Goal: Book appointment/travel/reservation

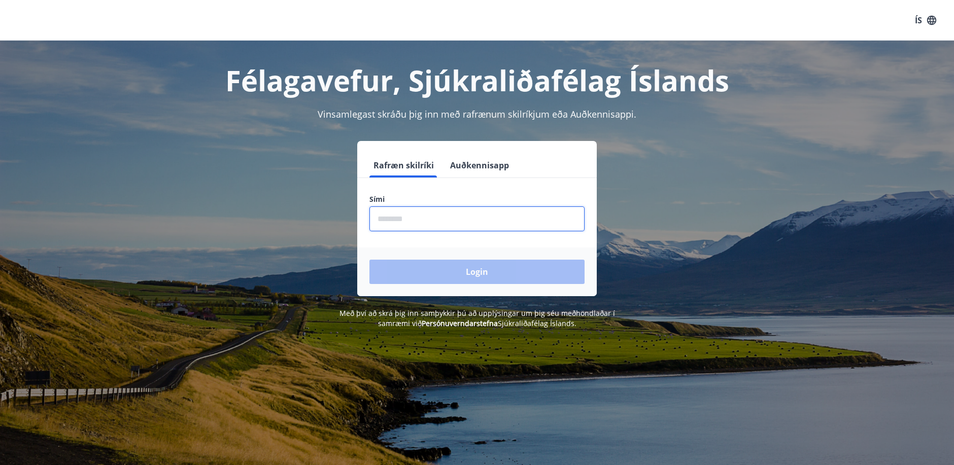
click at [427, 217] on input "phone" at bounding box center [476, 219] width 215 height 25
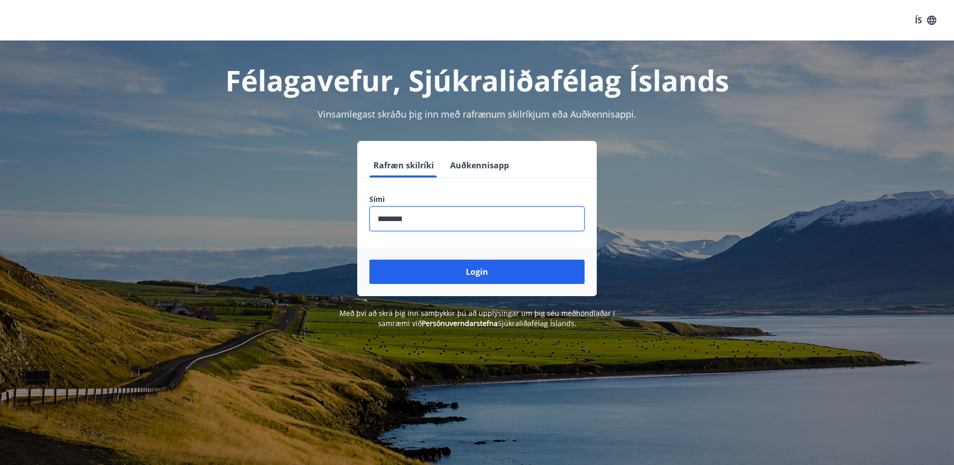
type input "********"
click at [369, 260] on button "Login" at bounding box center [476, 272] width 215 height 24
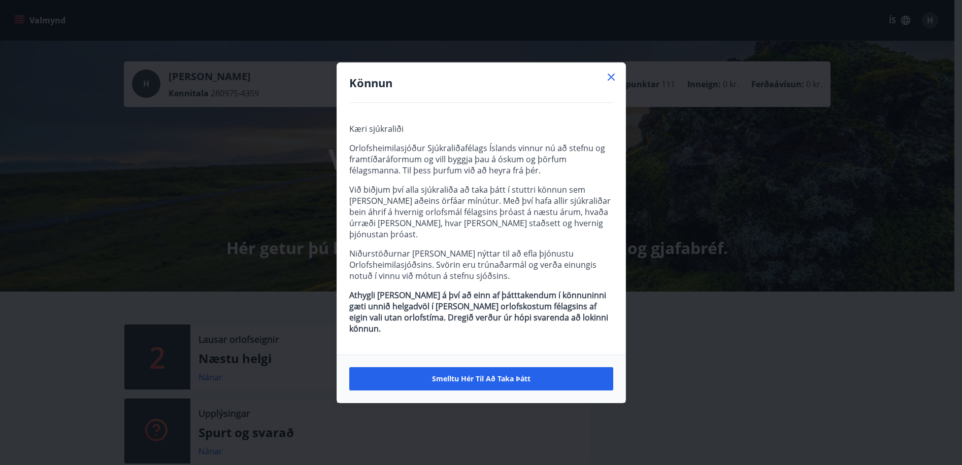
click at [607, 83] on icon at bounding box center [611, 77] width 12 height 12
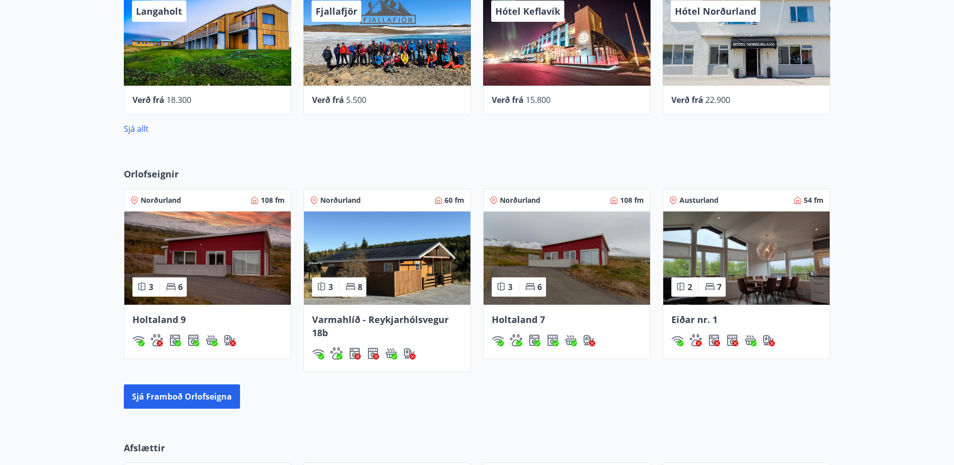
scroll to position [558, 0]
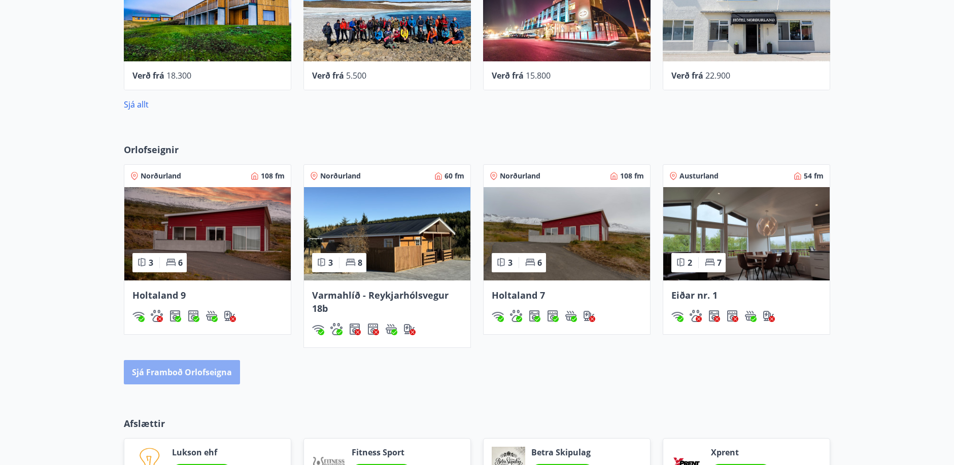
click at [200, 375] on button "Sjá framboð orlofseigna" at bounding box center [182, 372] width 116 height 24
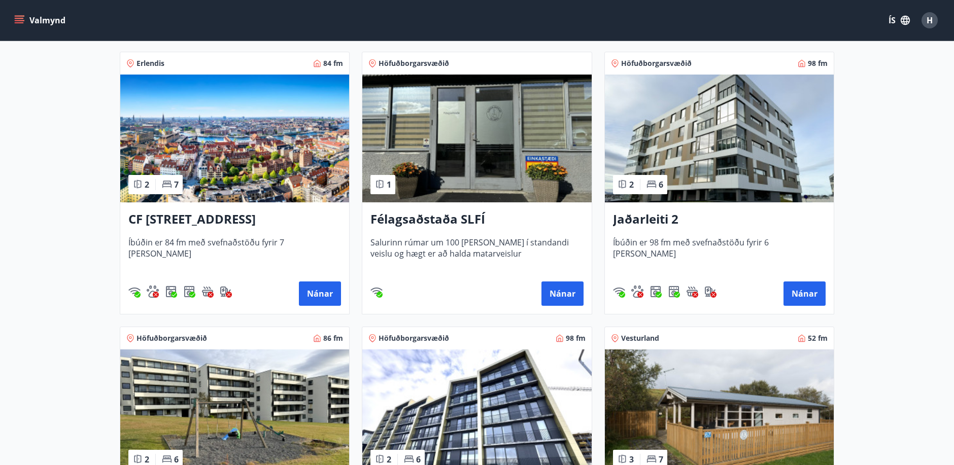
scroll to position [507, 0]
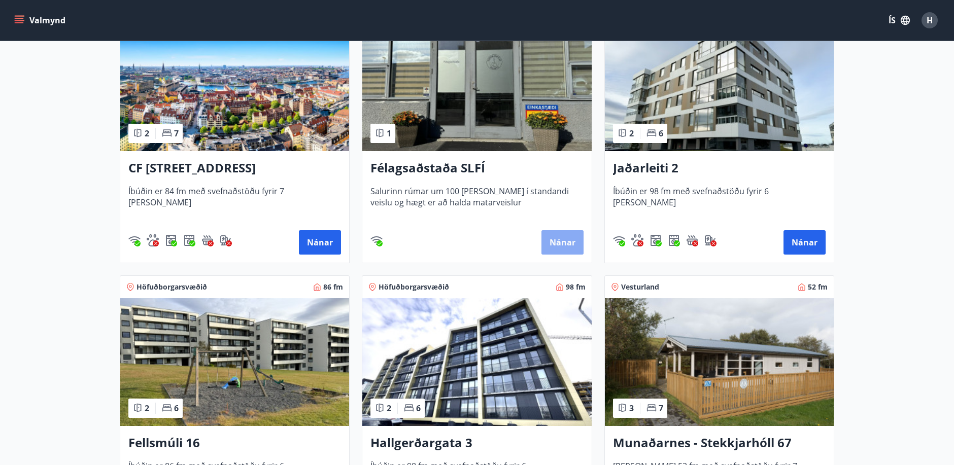
click at [553, 239] on button "Nánar" at bounding box center [562, 242] width 42 height 24
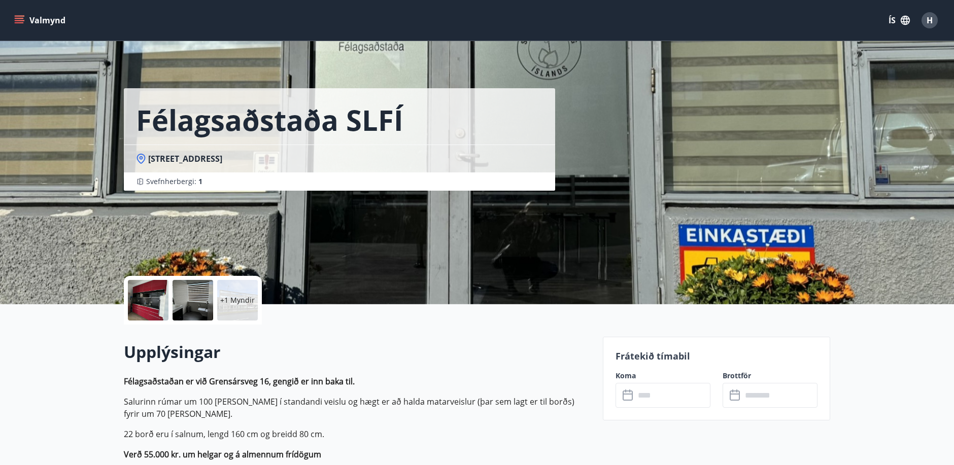
click at [234, 299] on p "+1 Myndir" at bounding box center [237, 300] width 35 height 10
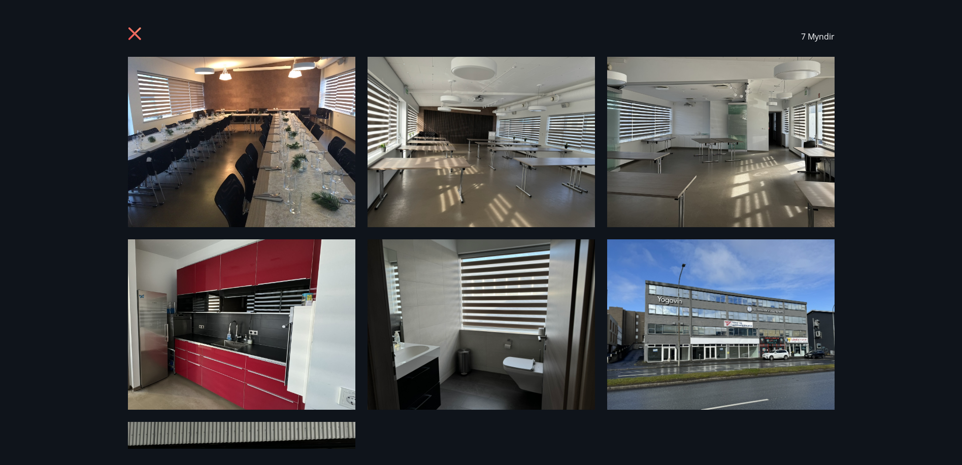
click at [240, 187] on img at bounding box center [241, 142] width 227 height 171
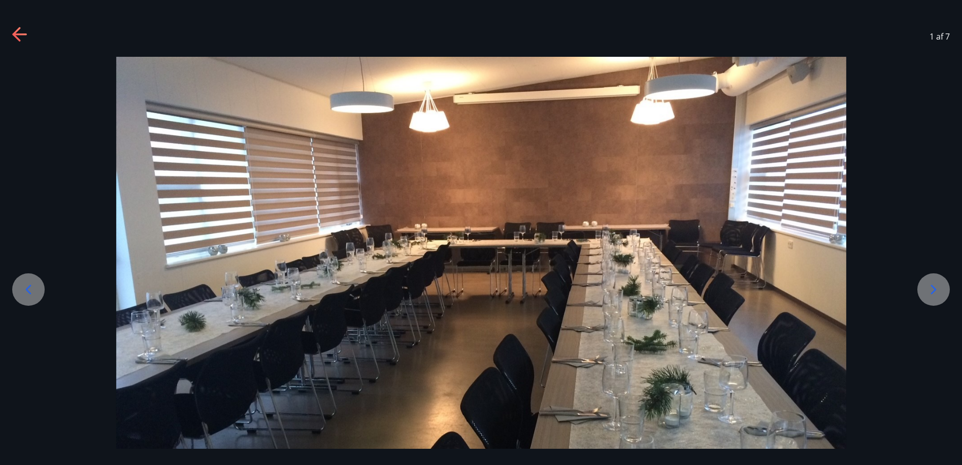
click at [33, 292] on icon at bounding box center [28, 290] width 16 height 16
click at [15, 33] on icon at bounding box center [16, 34] width 8 height 14
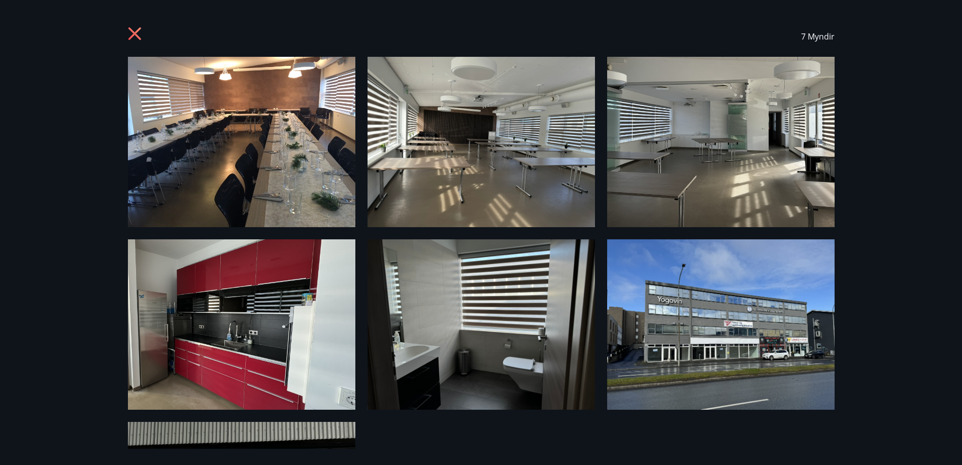
click at [140, 32] on icon at bounding box center [136, 35] width 16 height 16
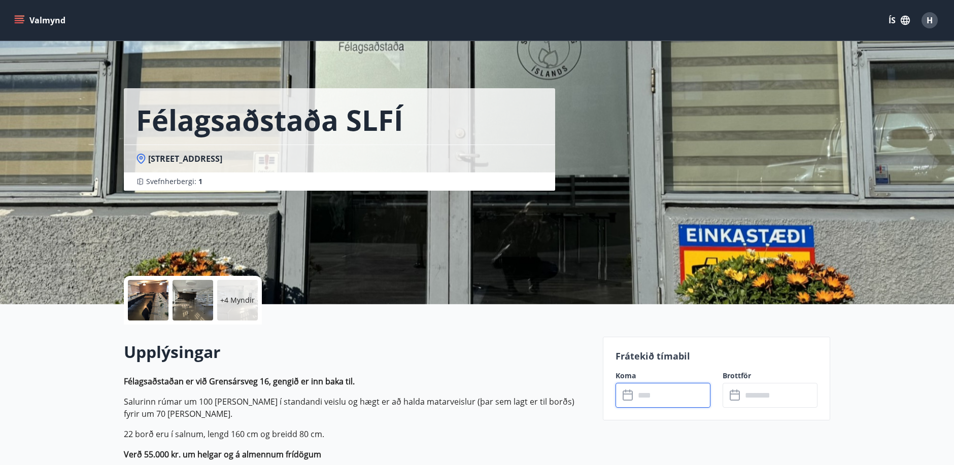
click at [652, 401] on input "text" at bounding box center [673, 395] width 76 height 25
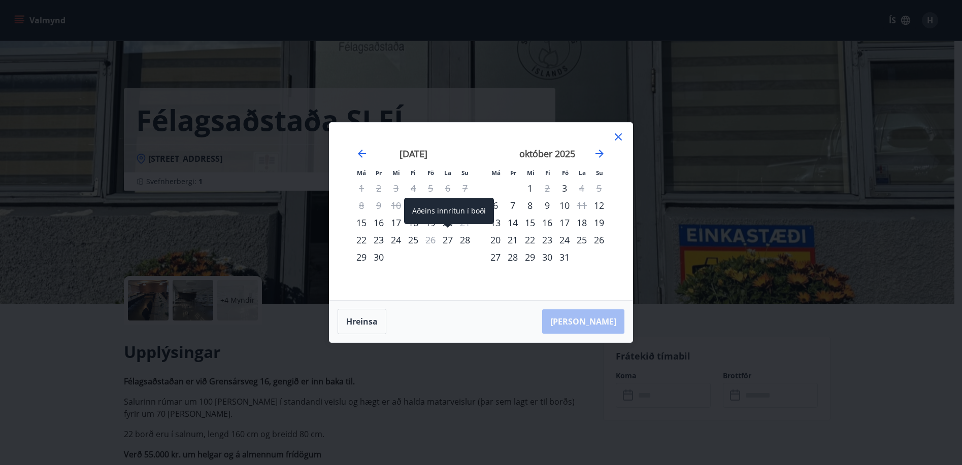
click at [451, 238] on div "27" at bounding box center [447, 239] width 17 height 17
click at [602, 323] on div "Hreinsa Taka Frá" at bounding box center [480, 322] width 303 height 42
click at [363, 158] on icon "Move backward to switch to the previous month." at bounding box center [362, 154] width 12 height 12
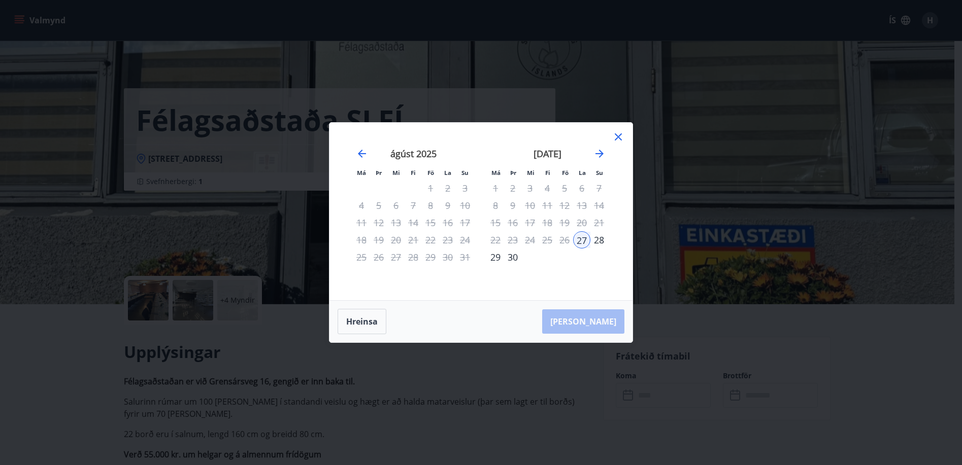
click at [600, 241] on div "28" at bounding box center [598, 239] width 17 height 17
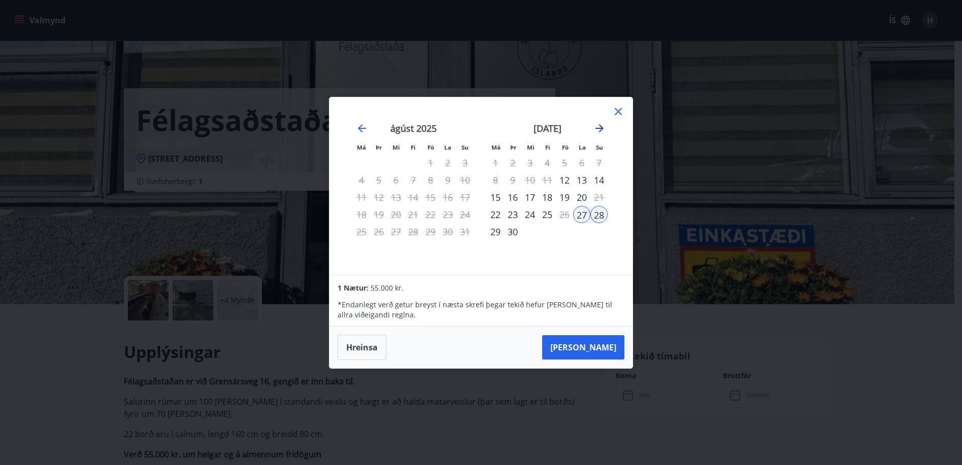
click at [597, 128] on icon "Move forward to switch to the next month." at bounding box center [599, 128] width 8 height 8
click at [654, 225] on div "Má Þr Mi Fi Fö La Su Má Þr Mi Fi Fö La Su ágúst 2025 1 2 3 4 5 6 7 8 9 10 11 12…" at bounding box center [481, 232] width 962 height 465
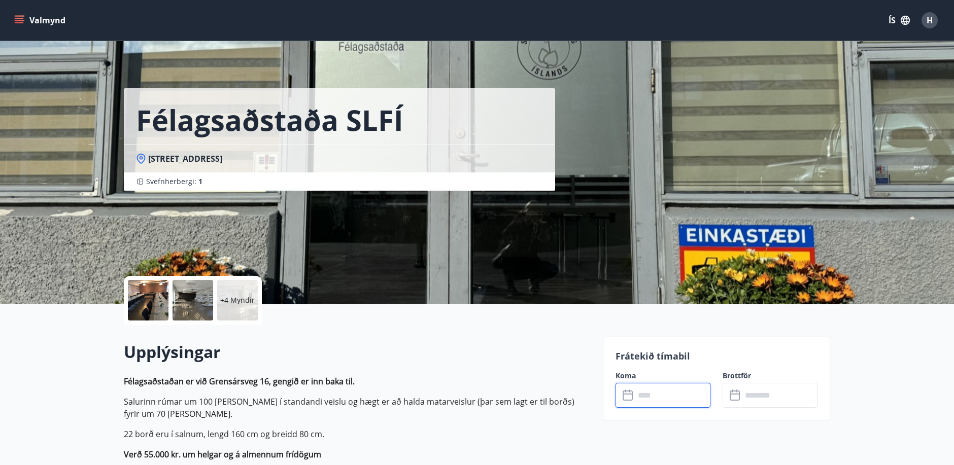
click at [673, 392] on input "text" at bounding box center [673, 395] width 76 height 25
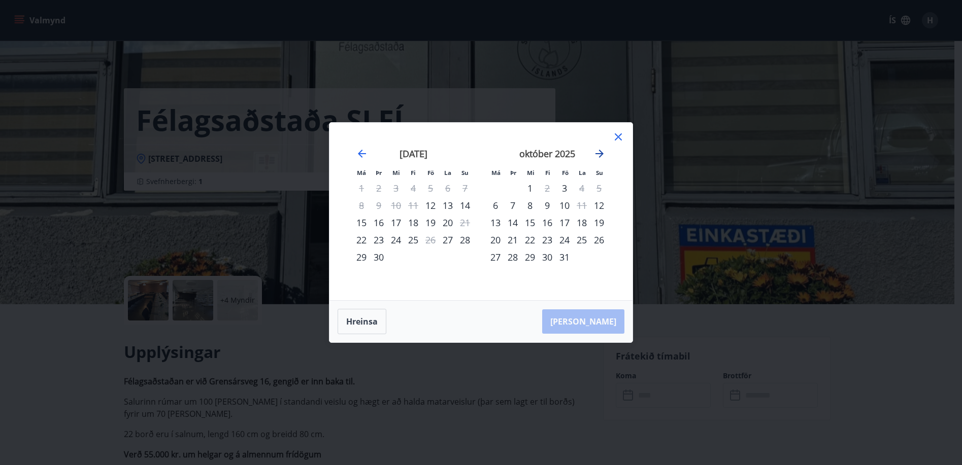
click at [597, 154] on icon "Move forward to switch to the next month." at bounding box center [599, 154] width 8 height 8
click at [404, 383] on div "Má Þr Mi Fi Fö La Su Má Þr Mi Fi Fö La Su október 2025 1 2 3 4 5 6 7 8 9 10 11 …" at bounding box center [481, 232] width 962 height 465
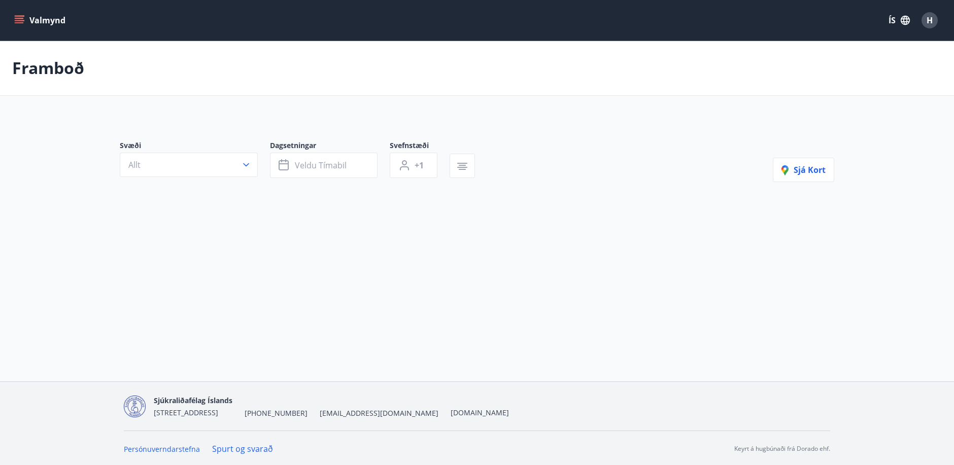
click at [22, 22] on icon "menu" at bounding box center [19, 20] width 10 height 10
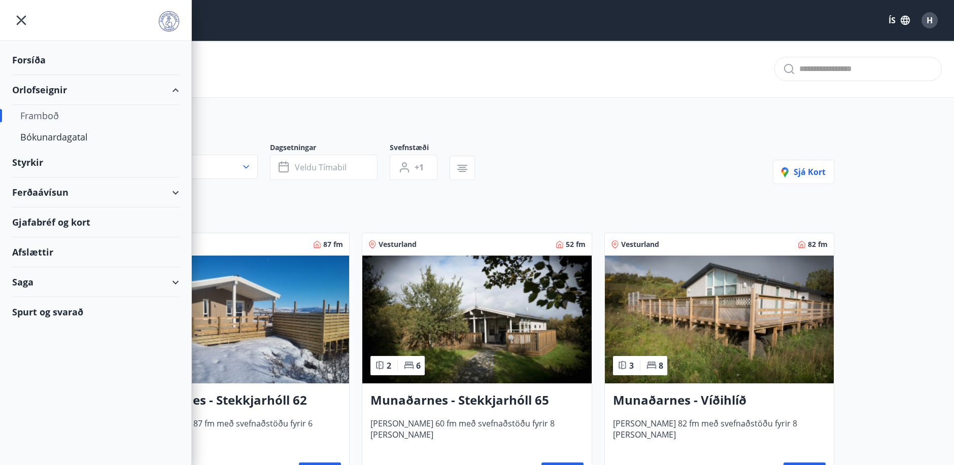
click at [45, 89] on div "Orlofseignir" at bounding box center [95, 90] width 167 height 30
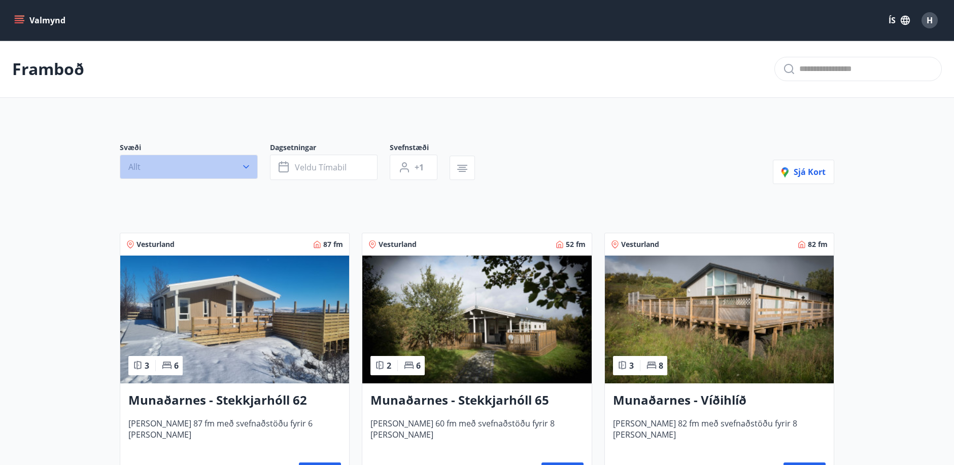
click at [247, 162] on icon "button" at bounding box center [246, 167] width 10 height 10
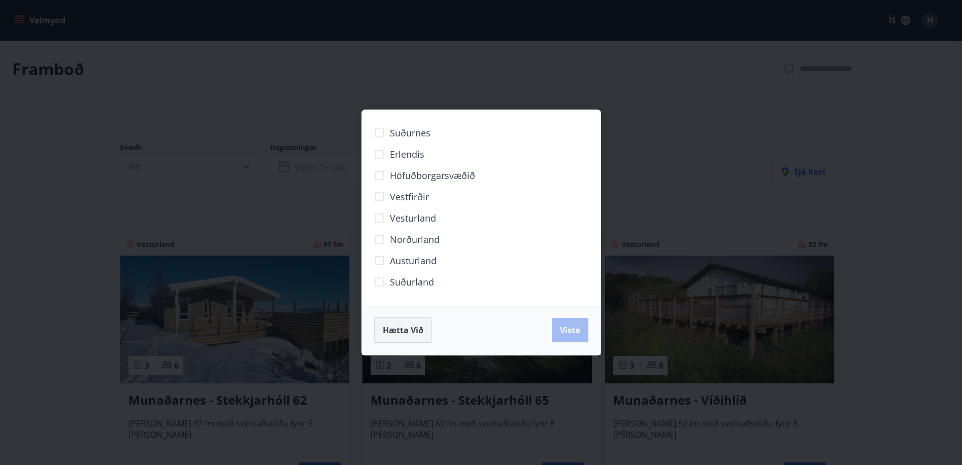
click at [413, 334] on span "Hætta við" at bounding box center [403, 330] width 41 height 11
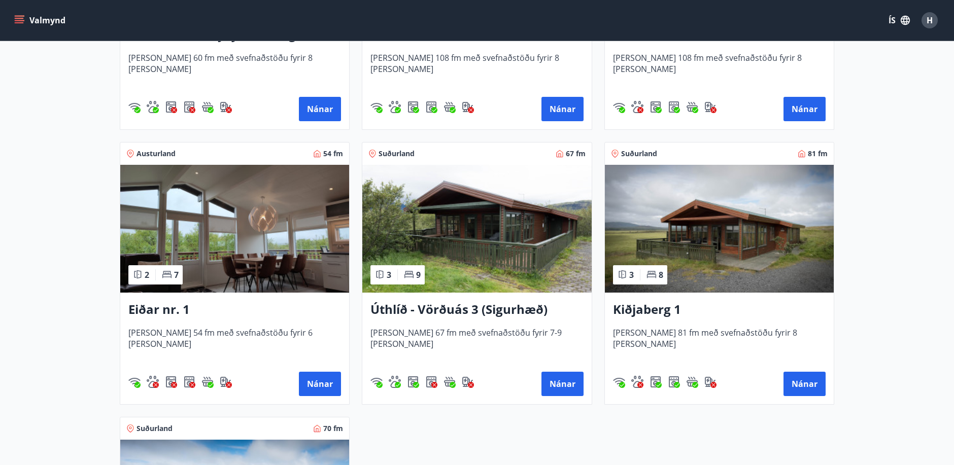
scroll to position [1167, 0]
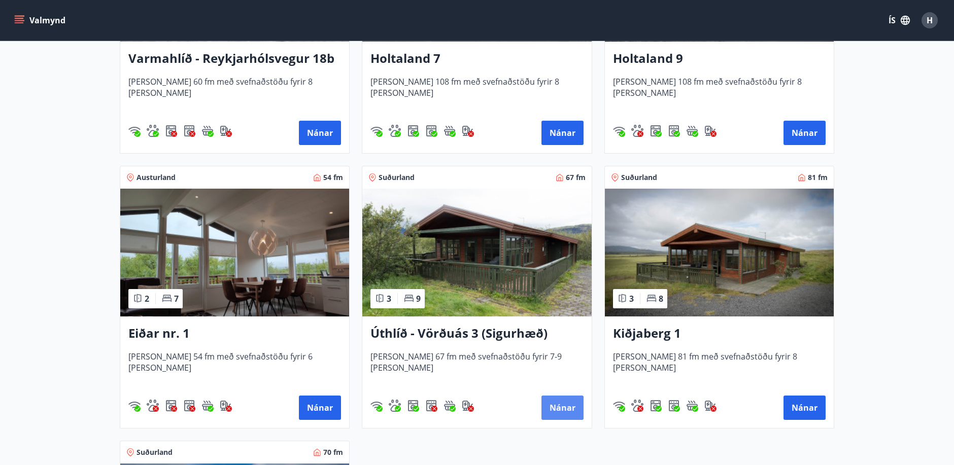
click at [567, 406] on button "Nánar" at bounding box center [562, 408] width 42 height 24
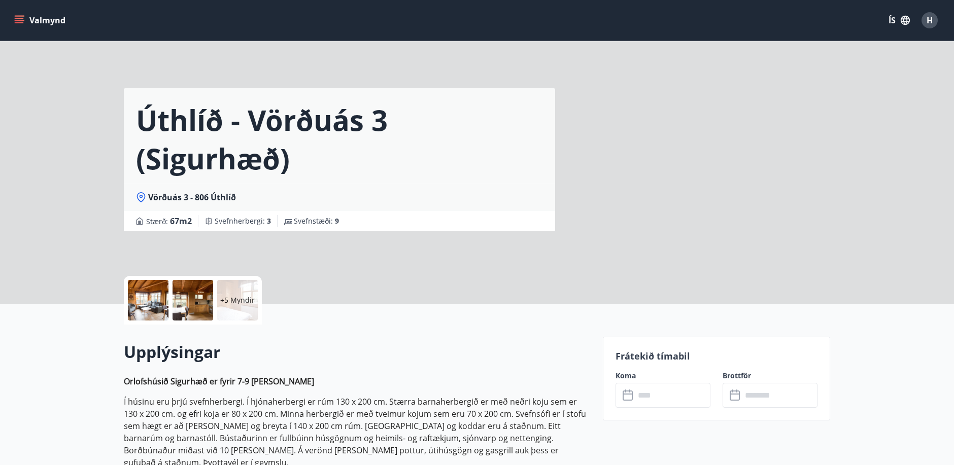
click at [660, 389] on input "text" at bounding box center [673, 395] width 76 height 25
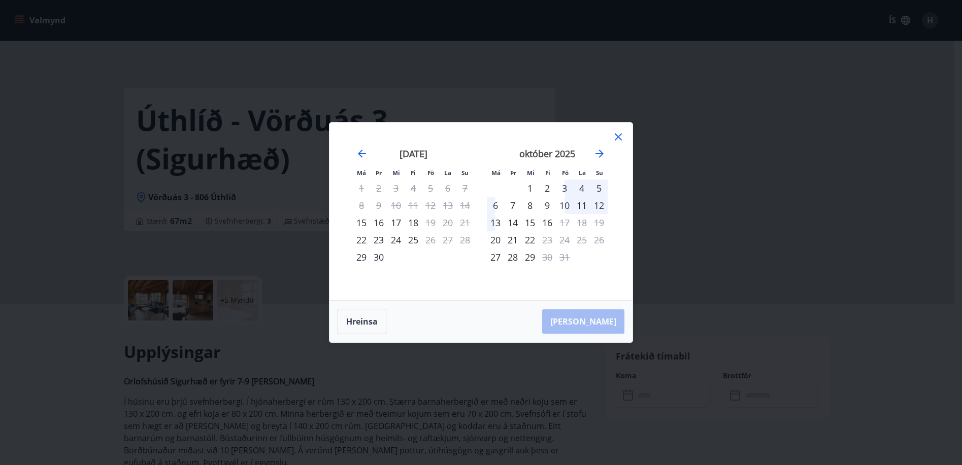
click at [566, 188] on div "3" at bounding box center [564, 188] width 17 height 17
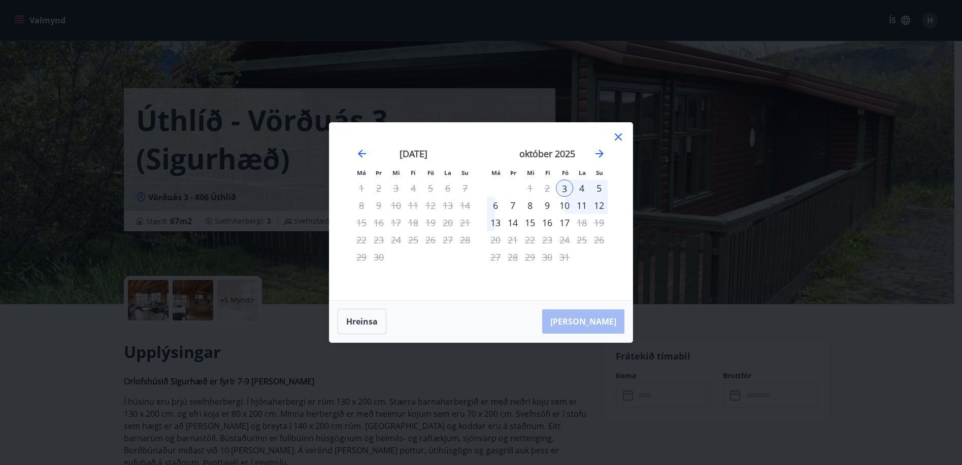
click at [598, 189] on div "5" at bounding box center [598, 188] width 17 height 17
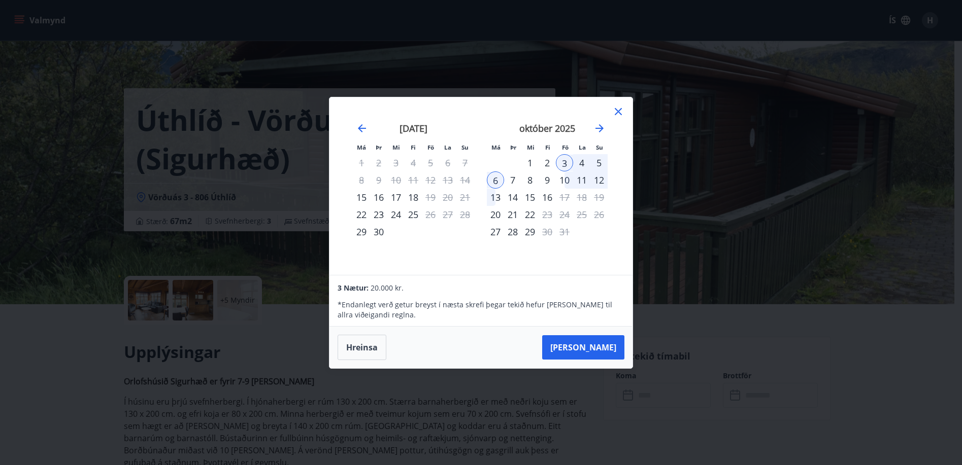
click at [615, 108] on icon at bounding box center [618, 112] width 12 height 12
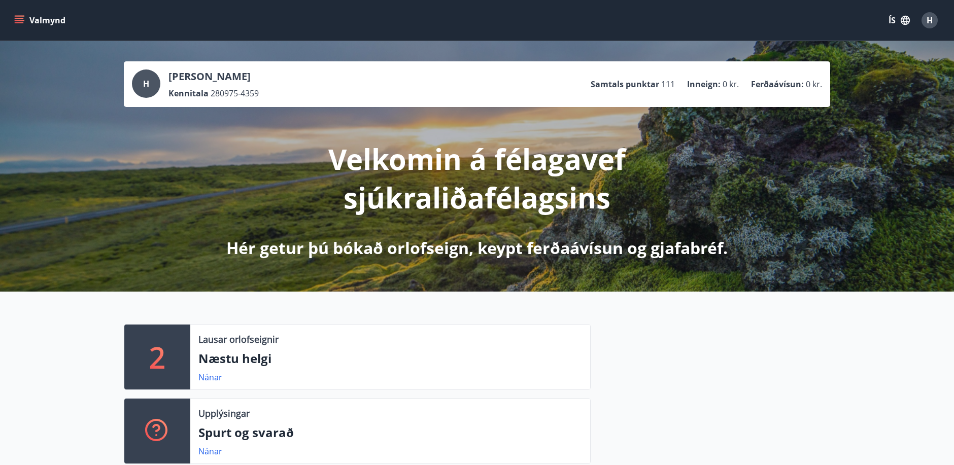
click at [928, 13] on div "H" at bounding box center [930, 20] width 16 height 16
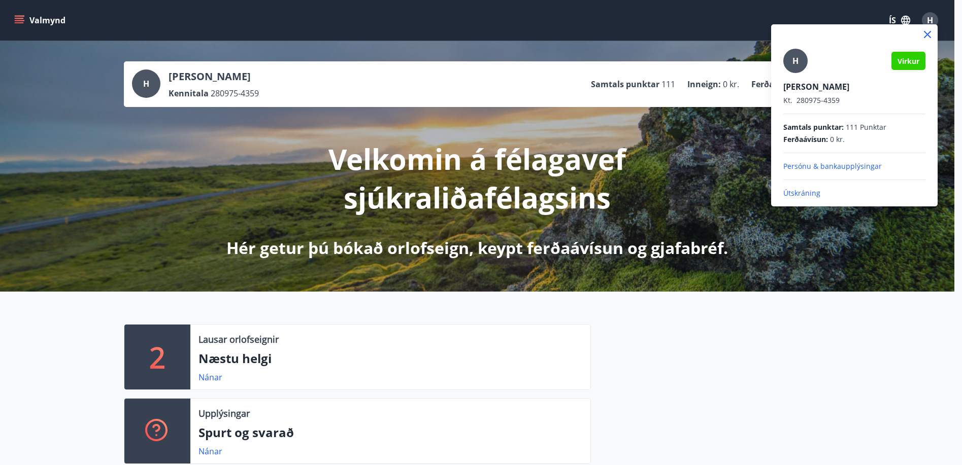
click at [805, 195] on p "Útskráning" at bounding box center [854, 193] width 142 height 10
